Goal: Navigation & Orientation: Find specific page/section

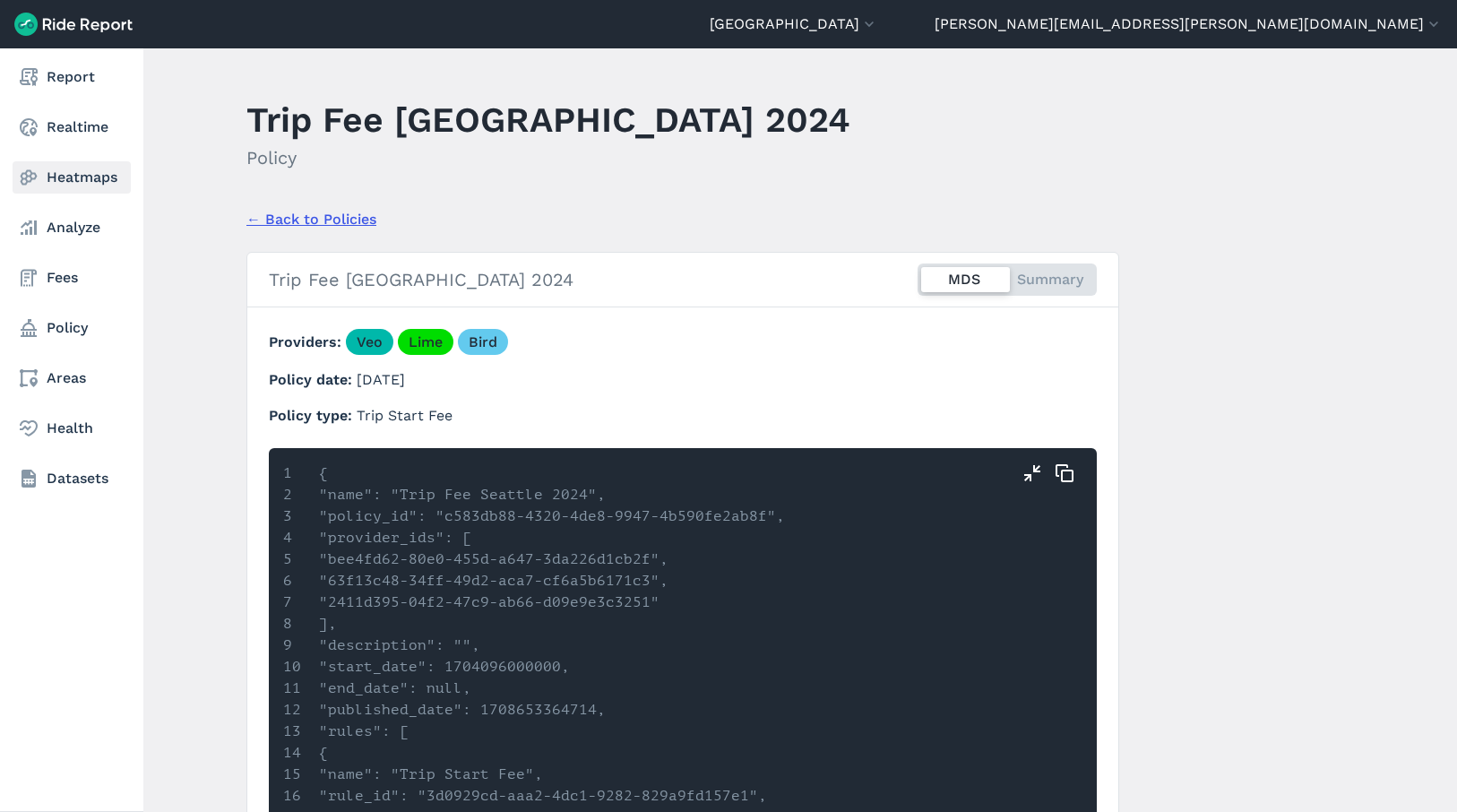
click at [99, 185] on link "Heatmaps" at bounding box center [71, 178] width 118 height 32
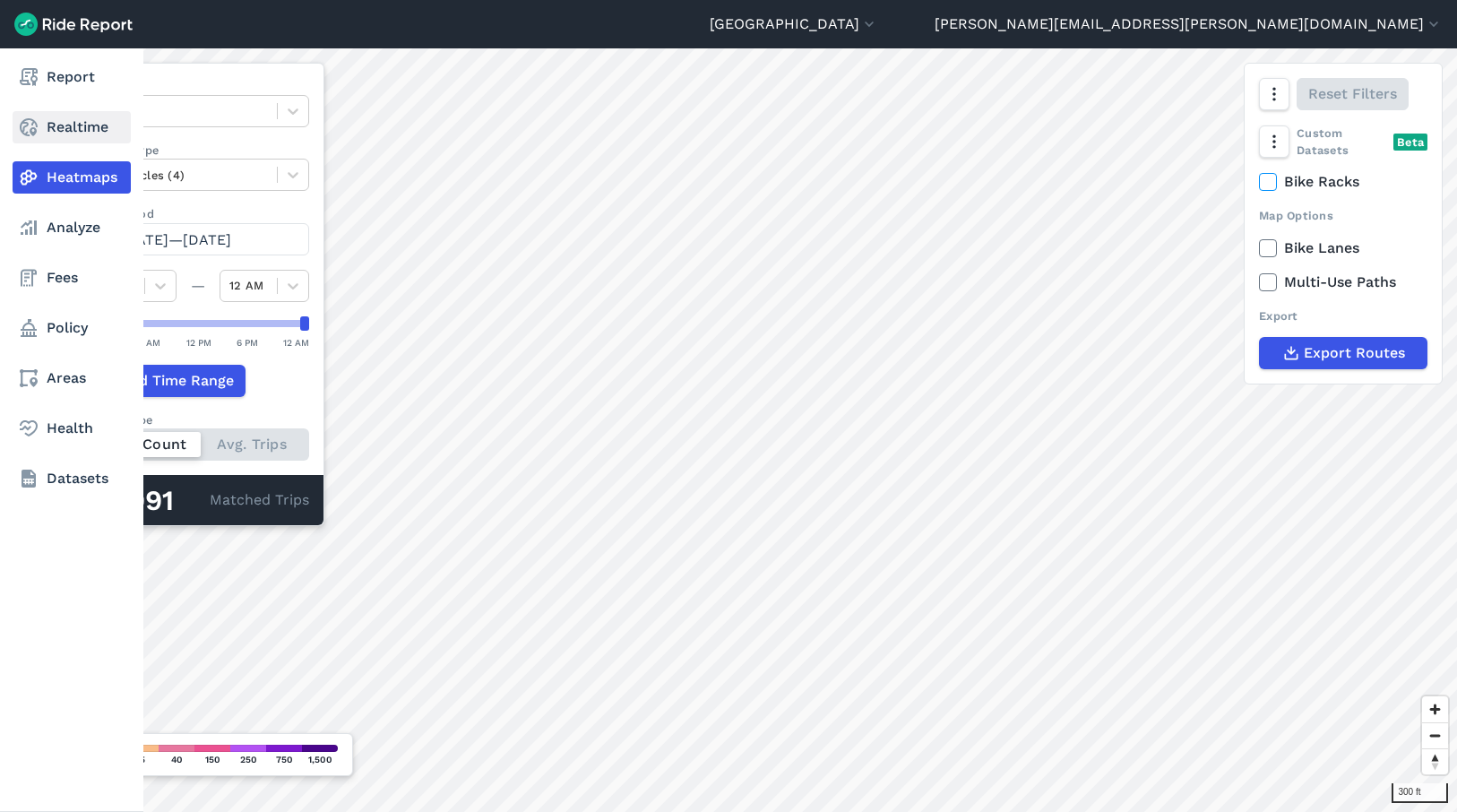
click at [86, 123] on link "Realtime" at bounding box center [71, 127] width 118 height 32
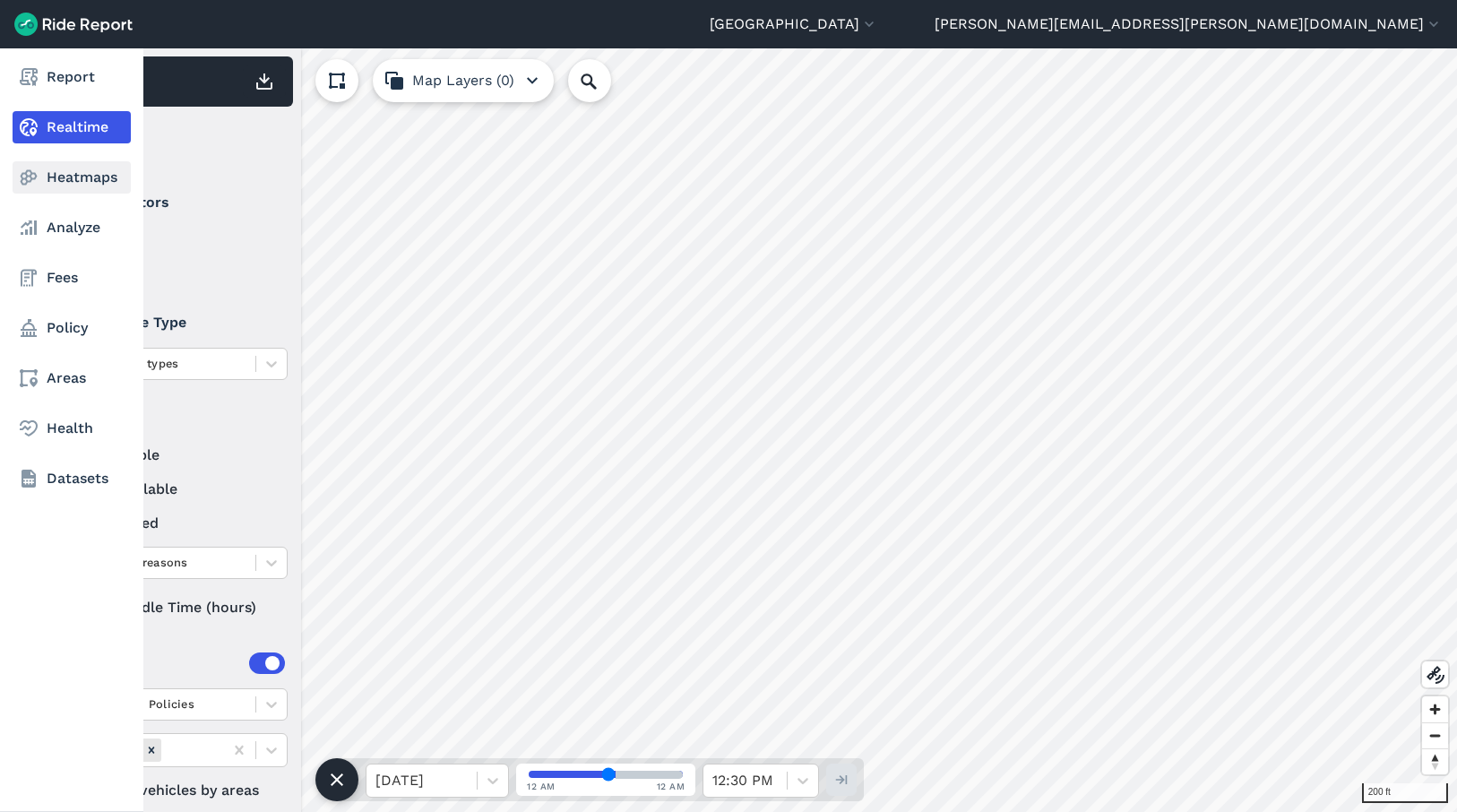
click at [27, 182] on use at bounding box center [29, 178] width 17 height 15
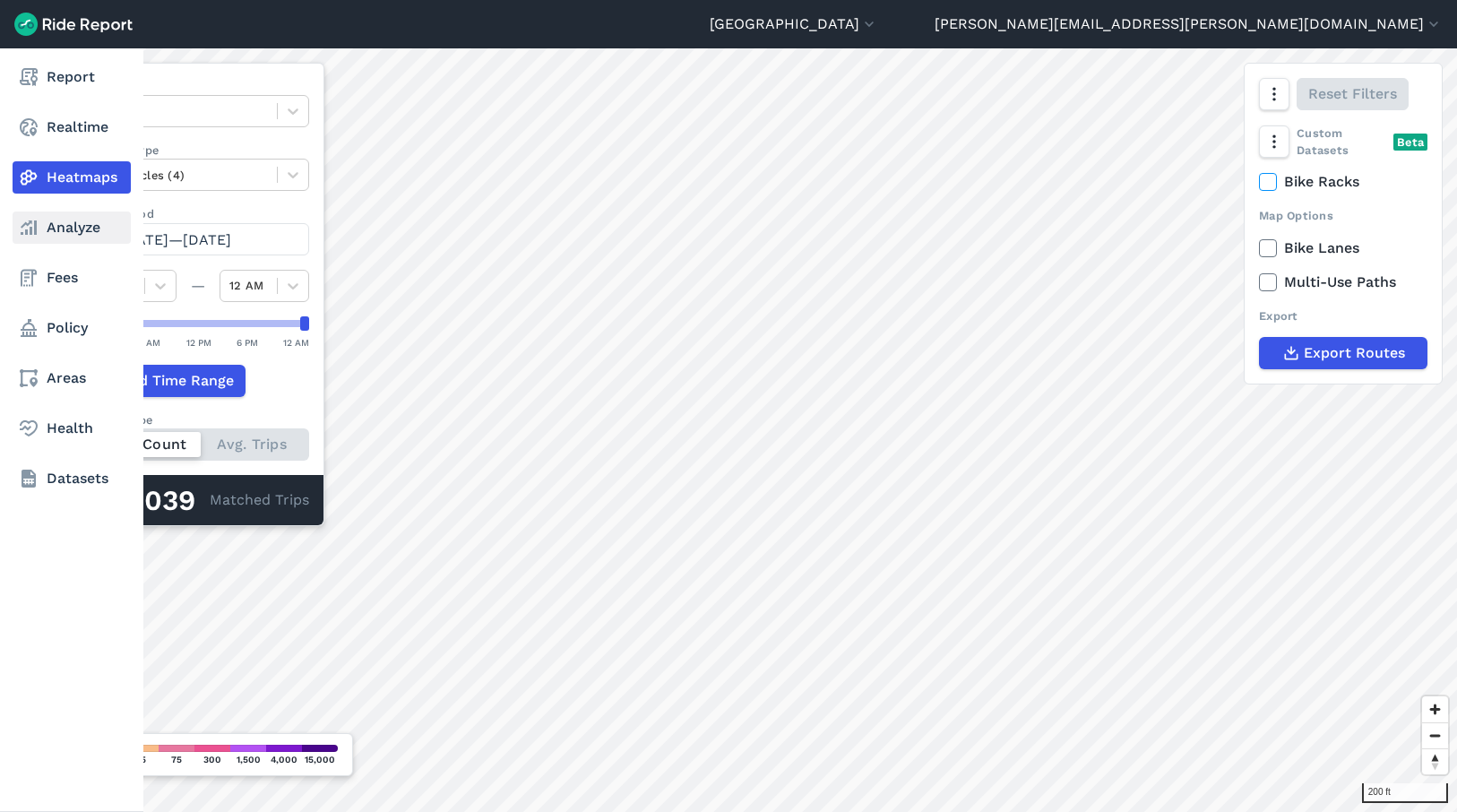
click at [87, 228] on link "Analyze" at bounding box center [71, 227] width 118 height 32
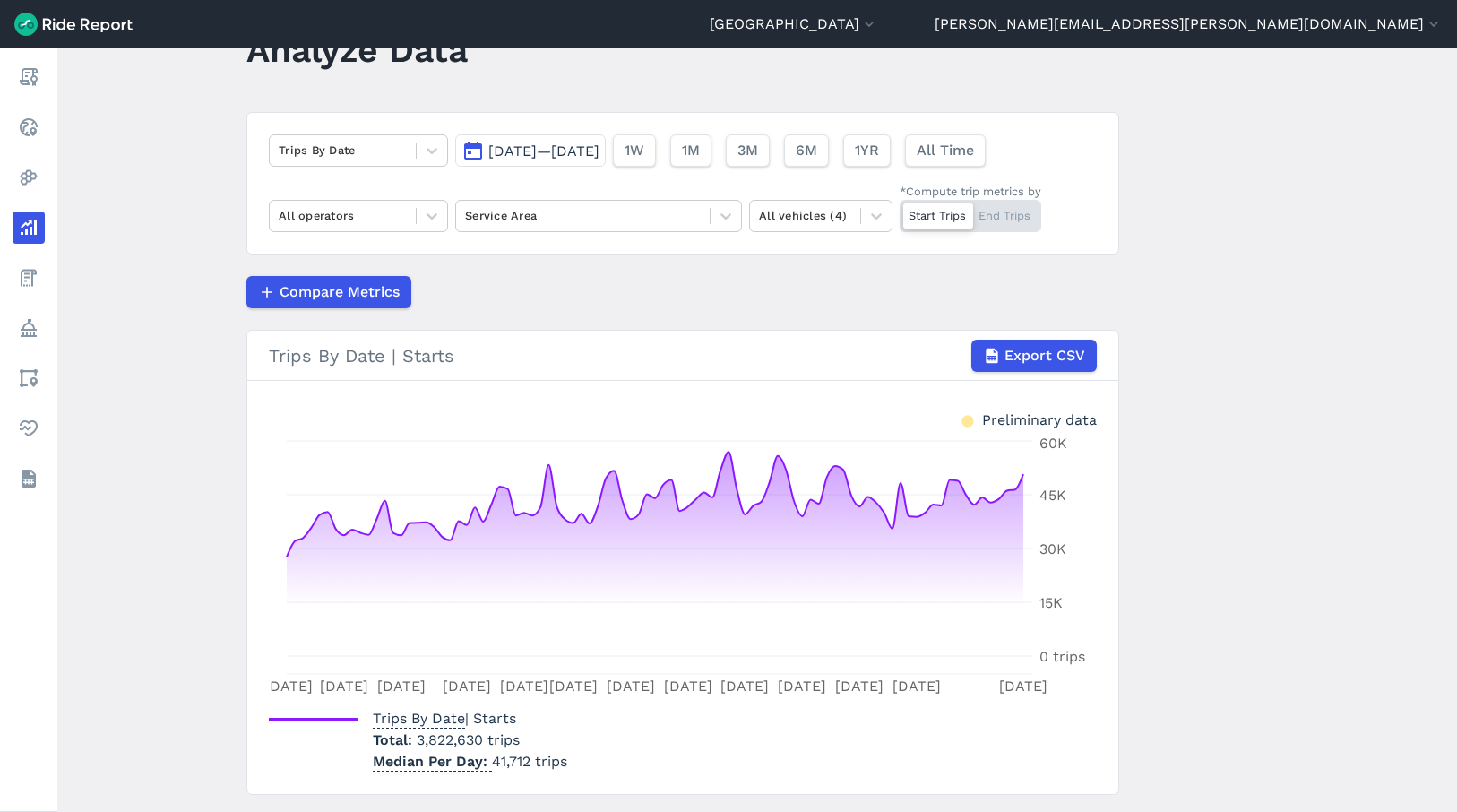
scroll to position [127, 0]
